Goal: Information Seeking & Learning: Learn about a topic

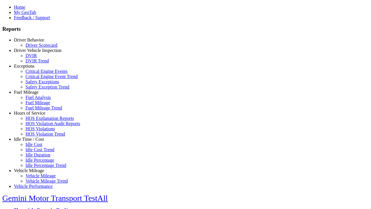
click at [33, 68] on link "Exceptions" at bounding box center [24, 66] width 21 height 5
click at [38, 74] on link "Critical Engine Events" at bounding box center [47, 71] width 42 height 5
select select
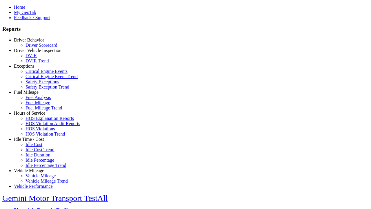
select select
